Goal: Understand process/instructions

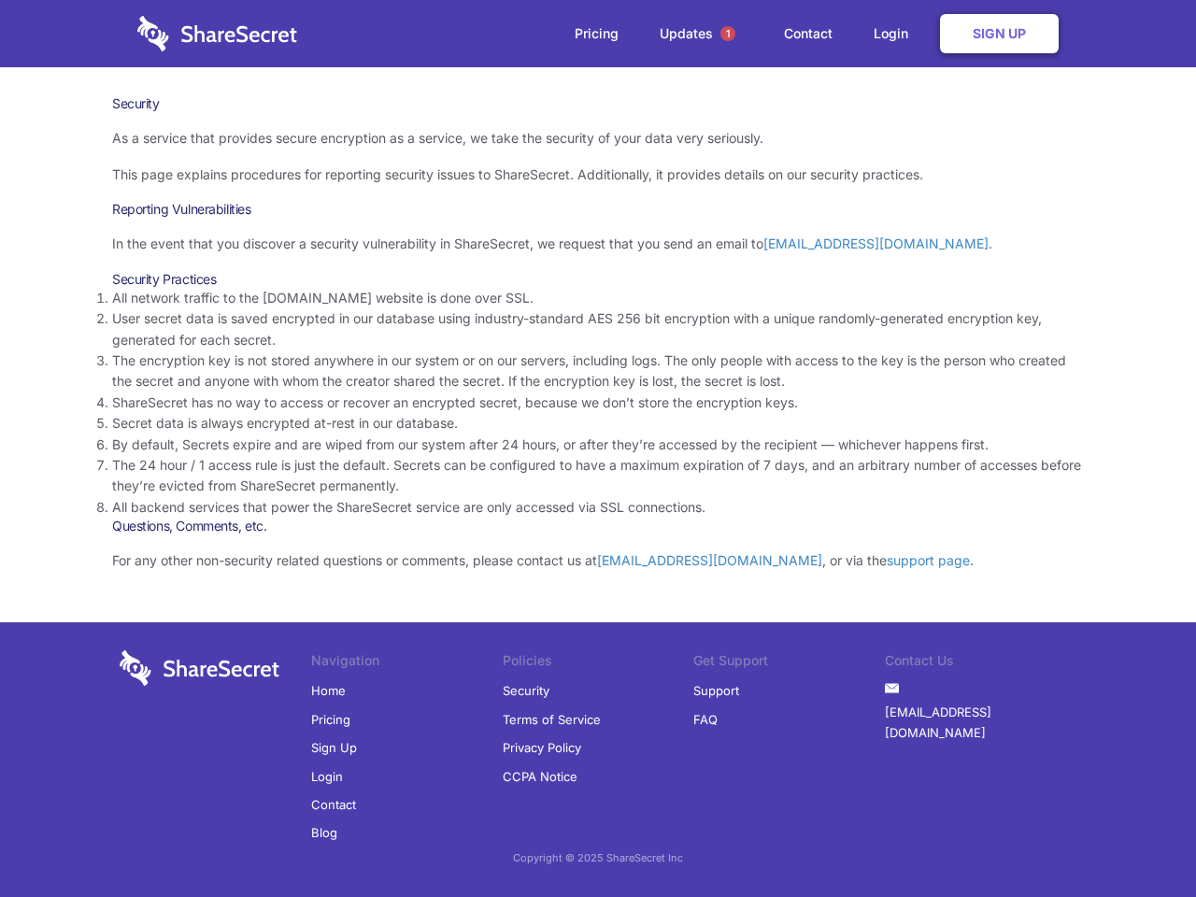
click at [598, 449] on li "By default, Secrets expire and are wiped from our system after 24 hours, or aft…" at bounding box center [598, 444] width 972 height 21
click at [728, 34] on span "1" at bounding box center [727, 33] width 15 height 15
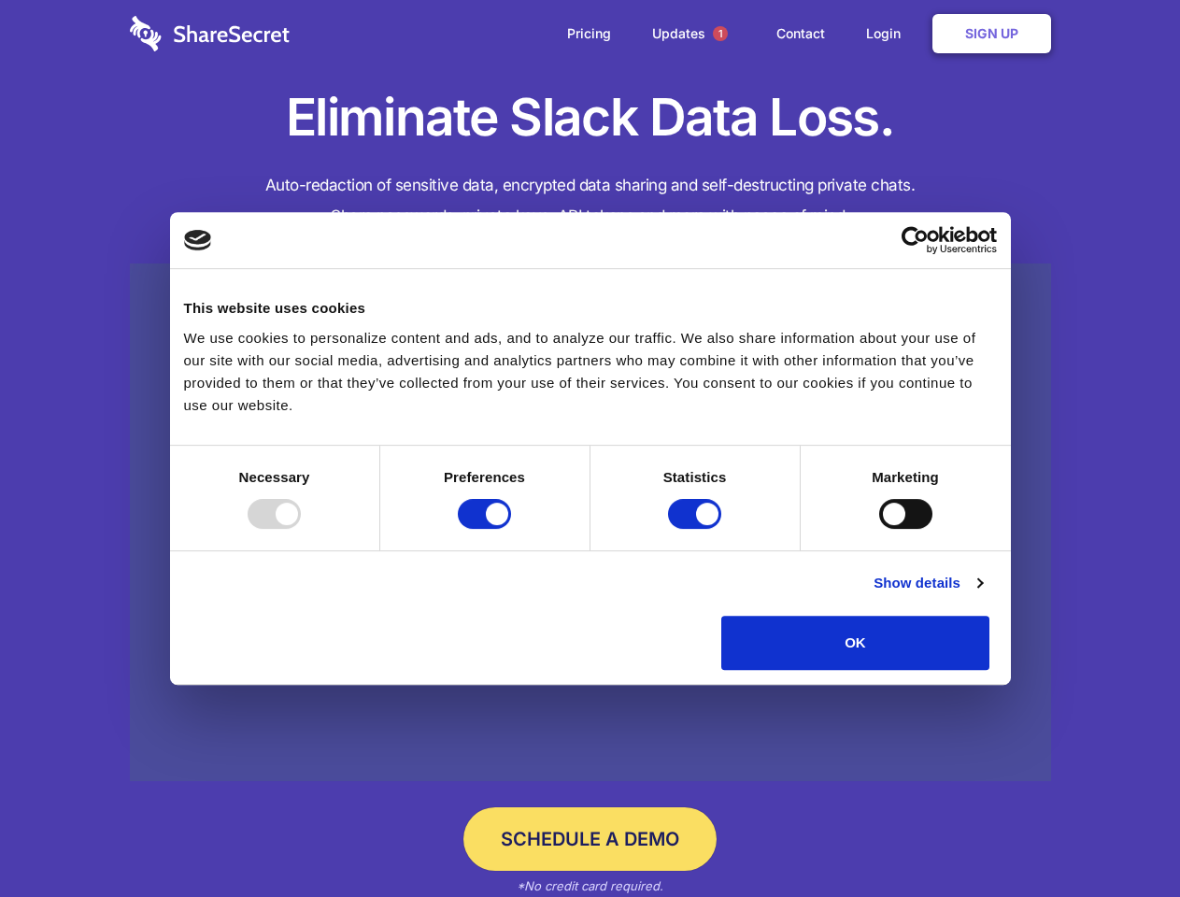
click at [301, 529] on div at bounding box center [274, 514] width 53 height 30
click at [511, 529] on input "Preferences" at bounding box center [484, 514] width 53 height 30
checkbox input "false"
